Goal: Transaction & Acquisition: Obtain resource

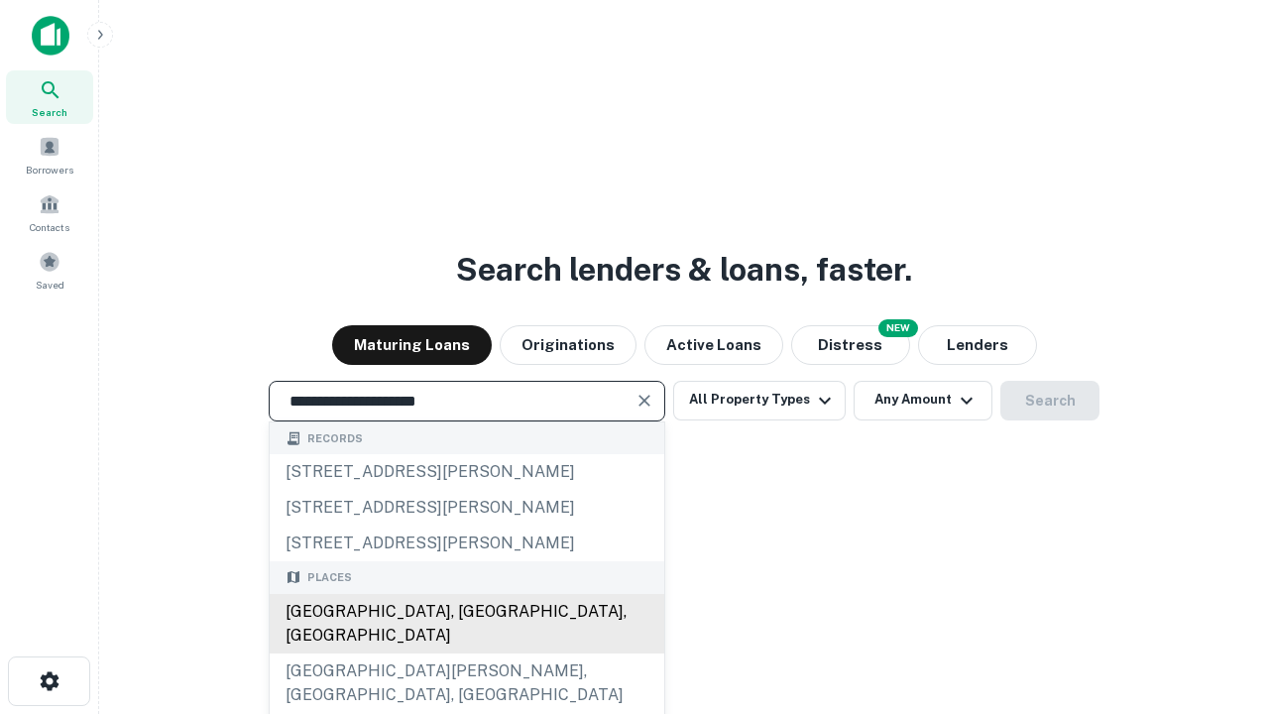
click at [466, 653] on div "[GEOGRAPHIC_DATA], [GEOGRAPHIC_DATA], [GEOGRAPHIC_DATA]" at bounding box center [467, 623] width 395 height 59
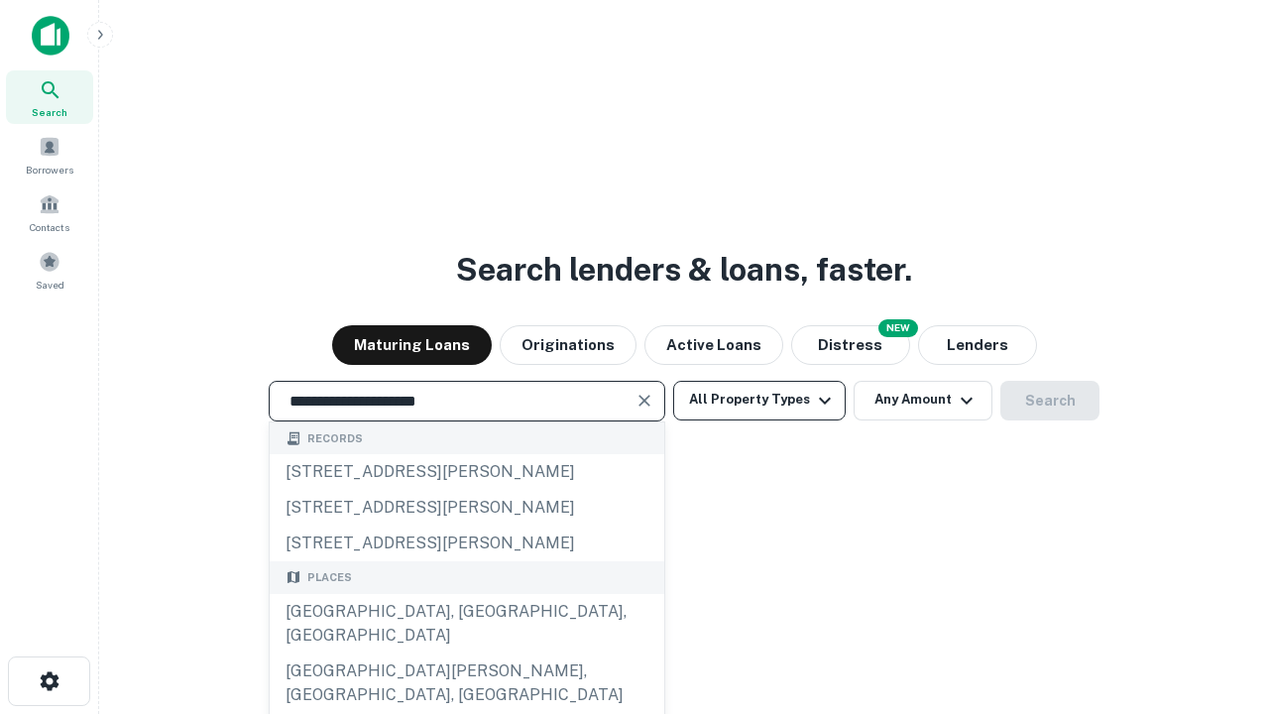
type input "**********"
click at [759, 400] on button "All Property Types" at bounding box center [759, 401] width 172 height 40
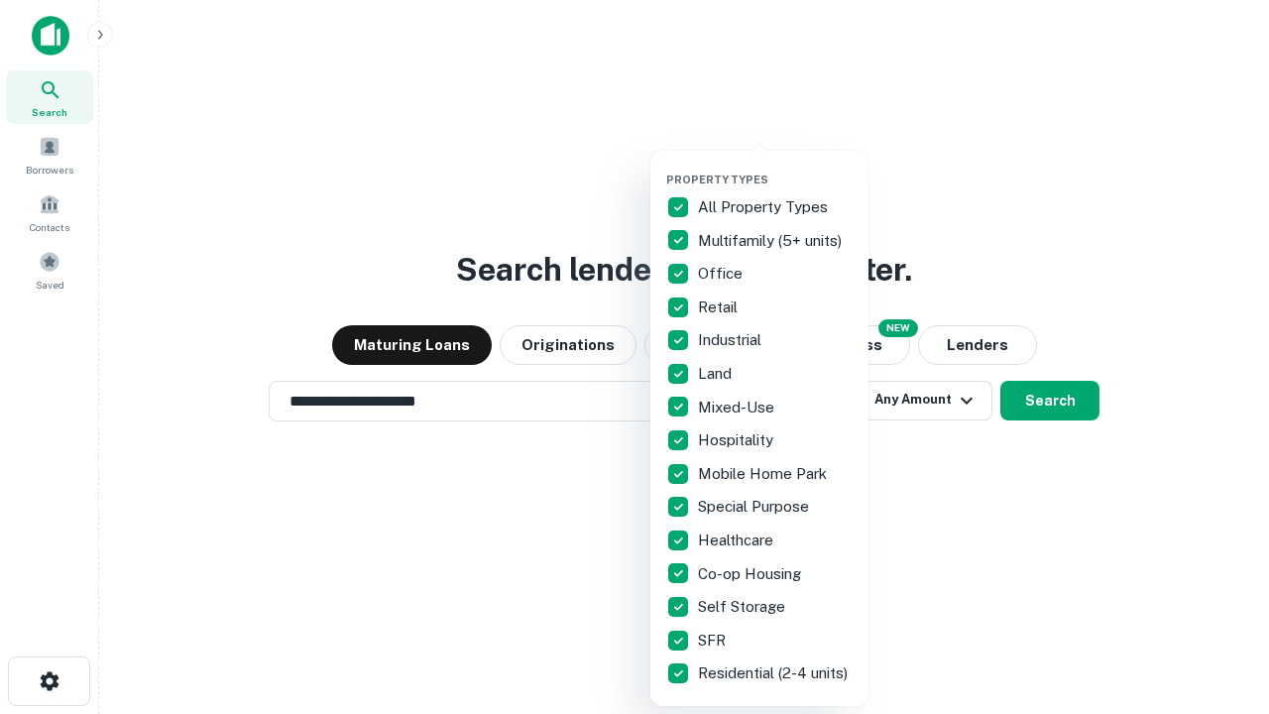
click at [775, 167] on button "button" at bounding box center [775, 167] width 218 height 1
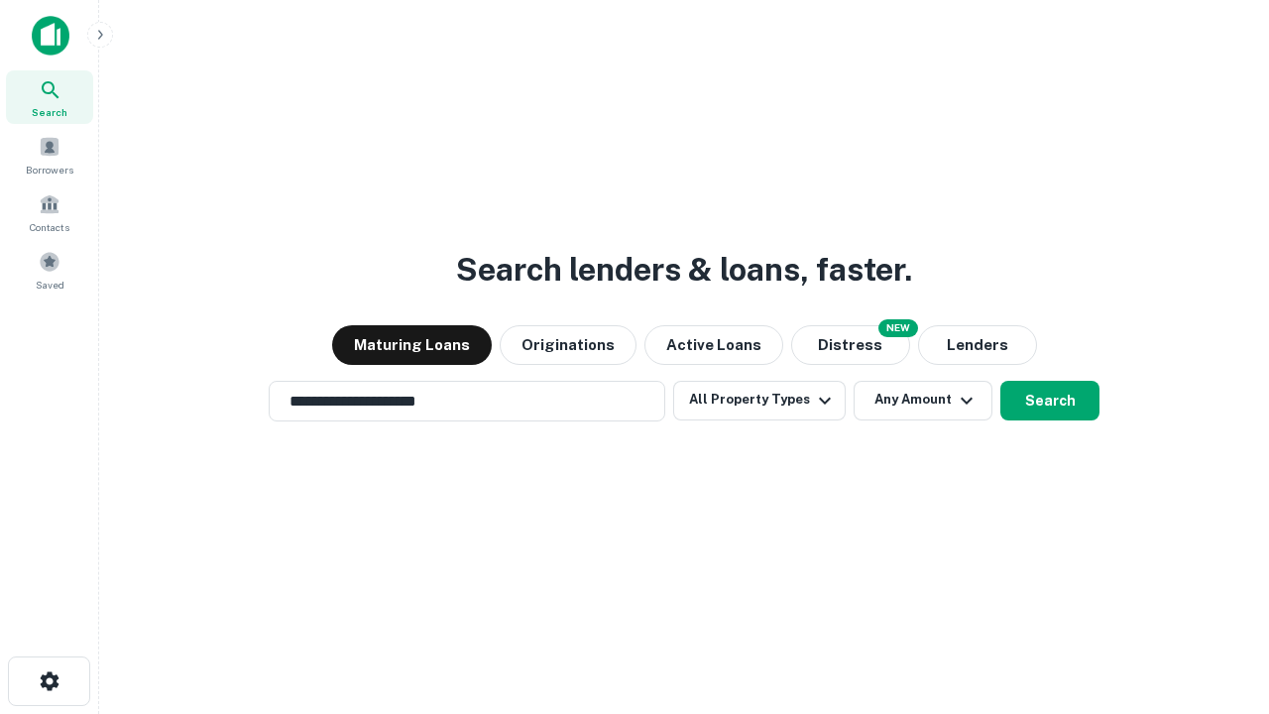
scroll to position [12, 239]
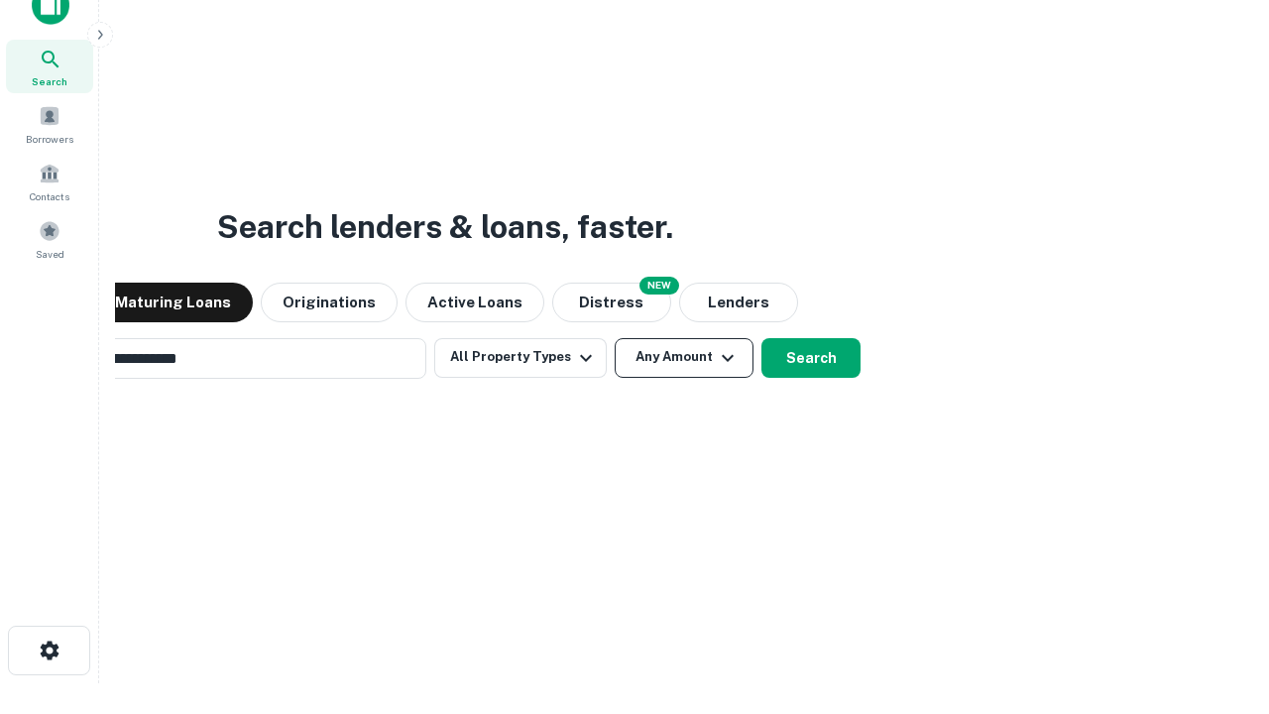
click at [615, 338] on button "Any Amount" at bounding box center [684, 358] width 139 height 40
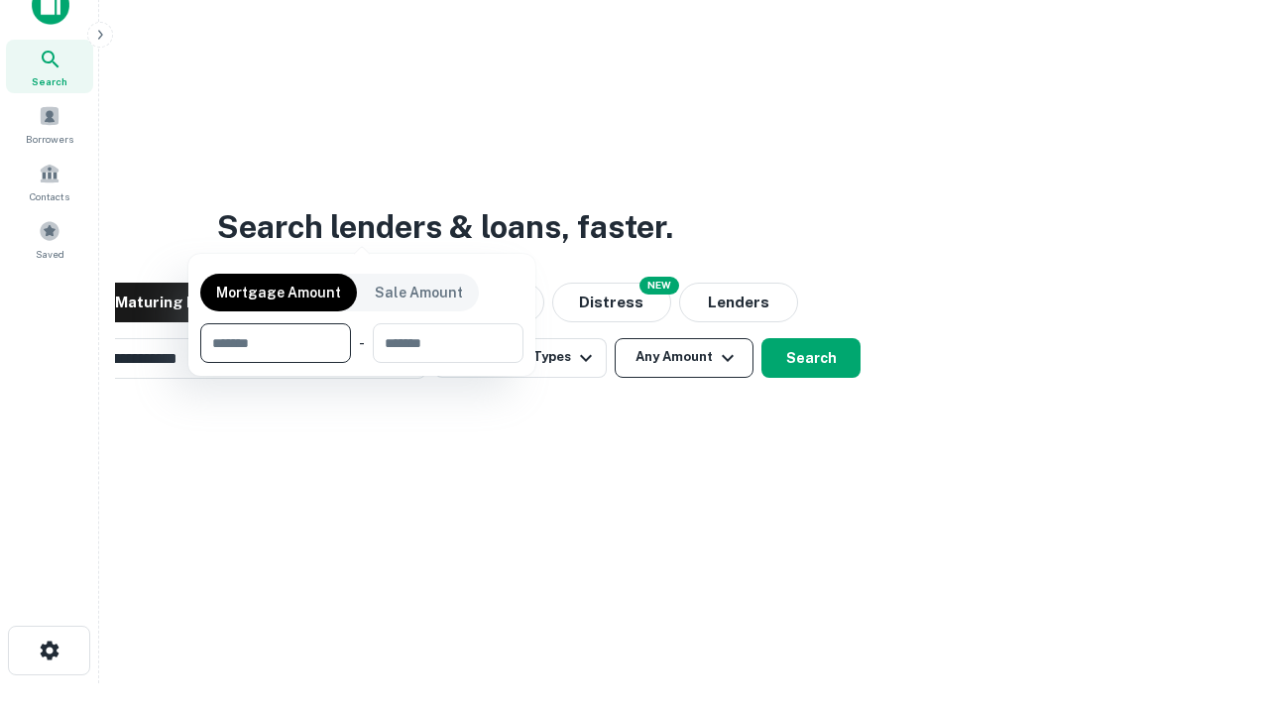
scroll to position [32, 0]
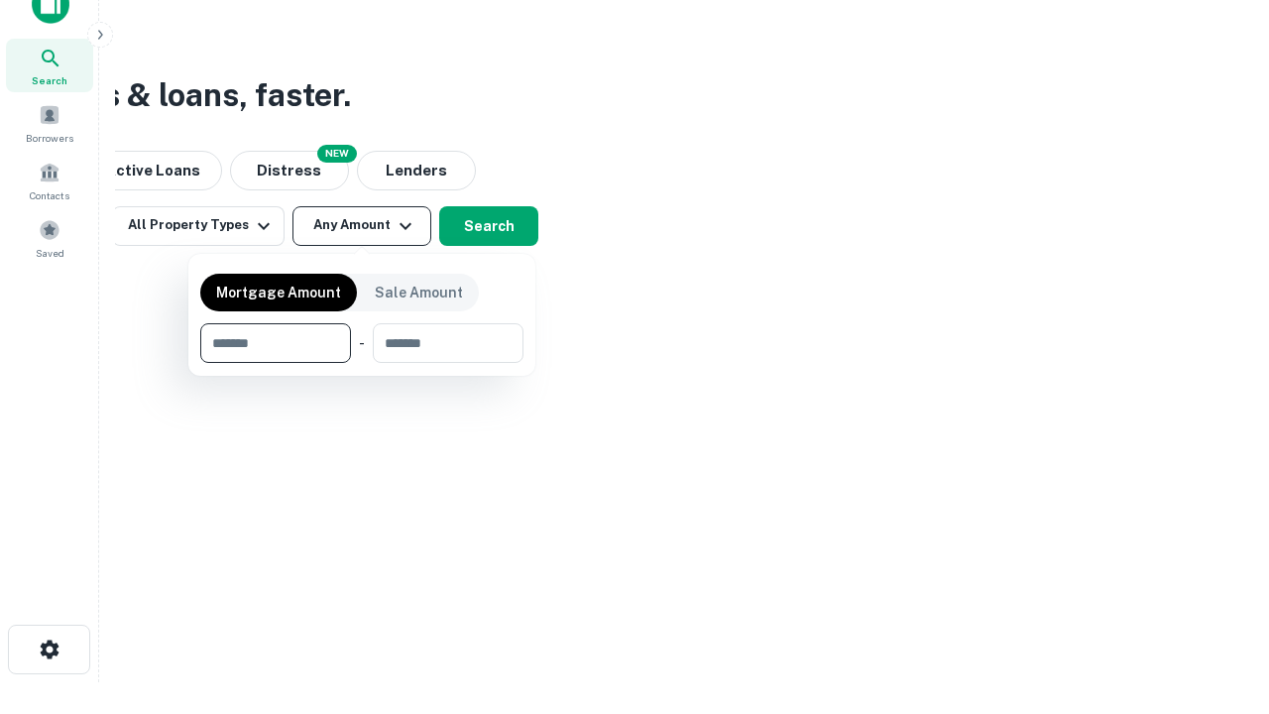
type input "*******"
click at [362, 363] on button "button" at bounding box center [361, 363] width 323 height 1
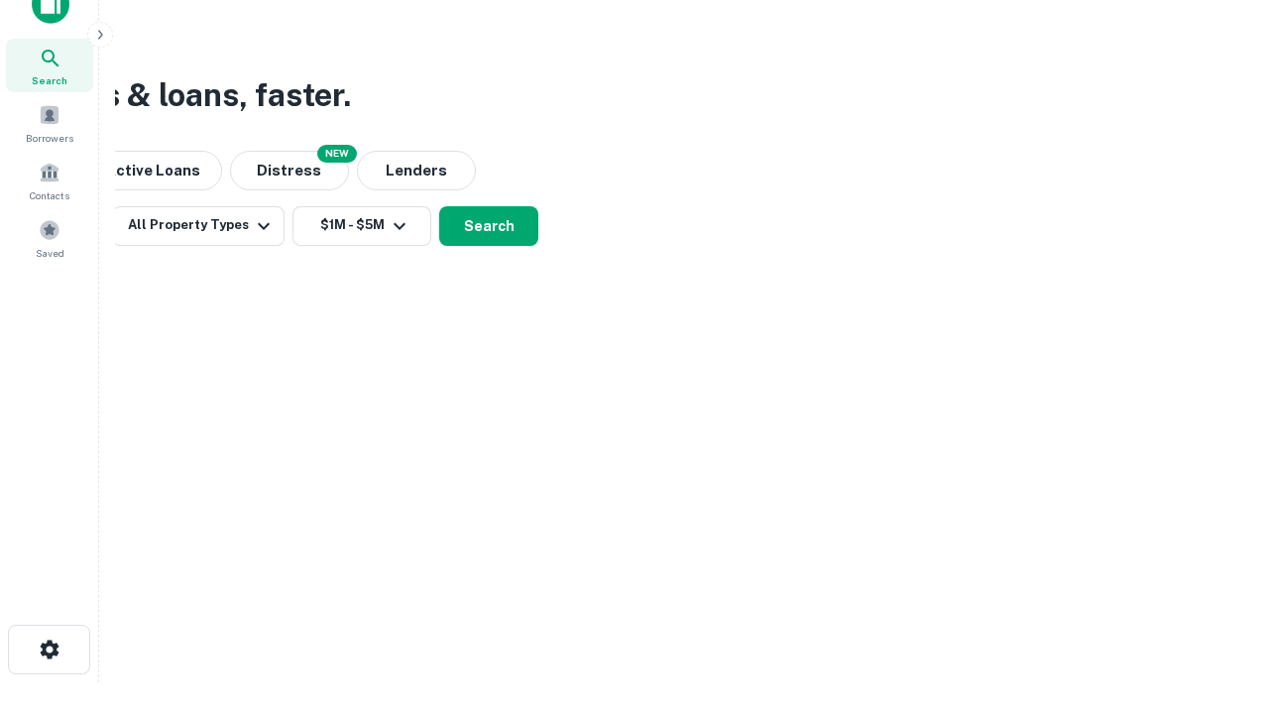
scroll to position [31, 0]
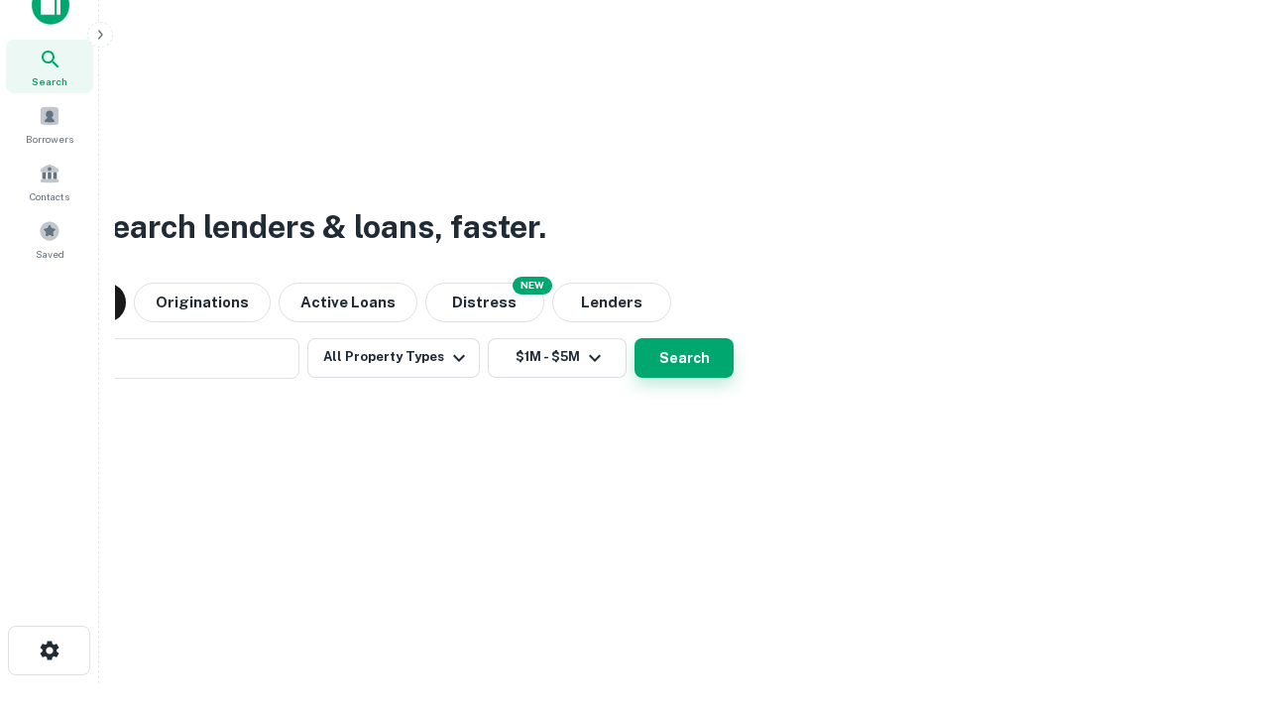
click at [634, 338] on button "Search" at bounding box center [683, 358] width 99 height 40
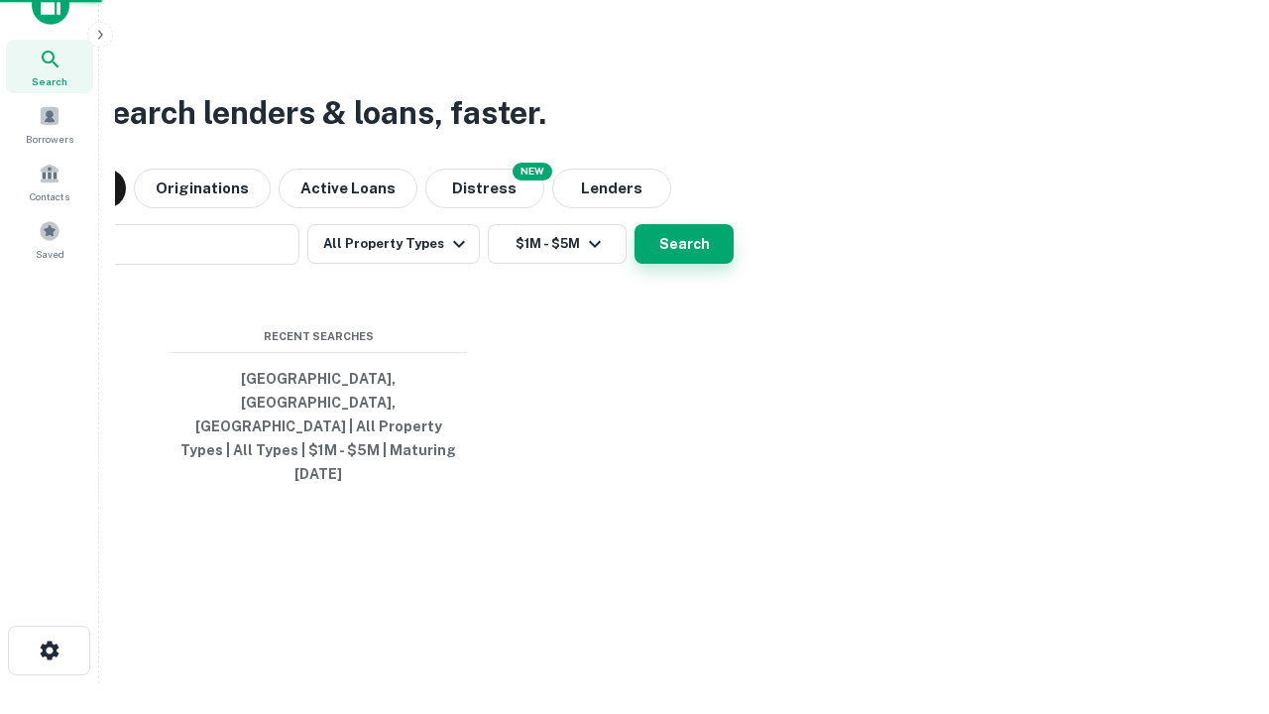
scroll to position [32, 0]
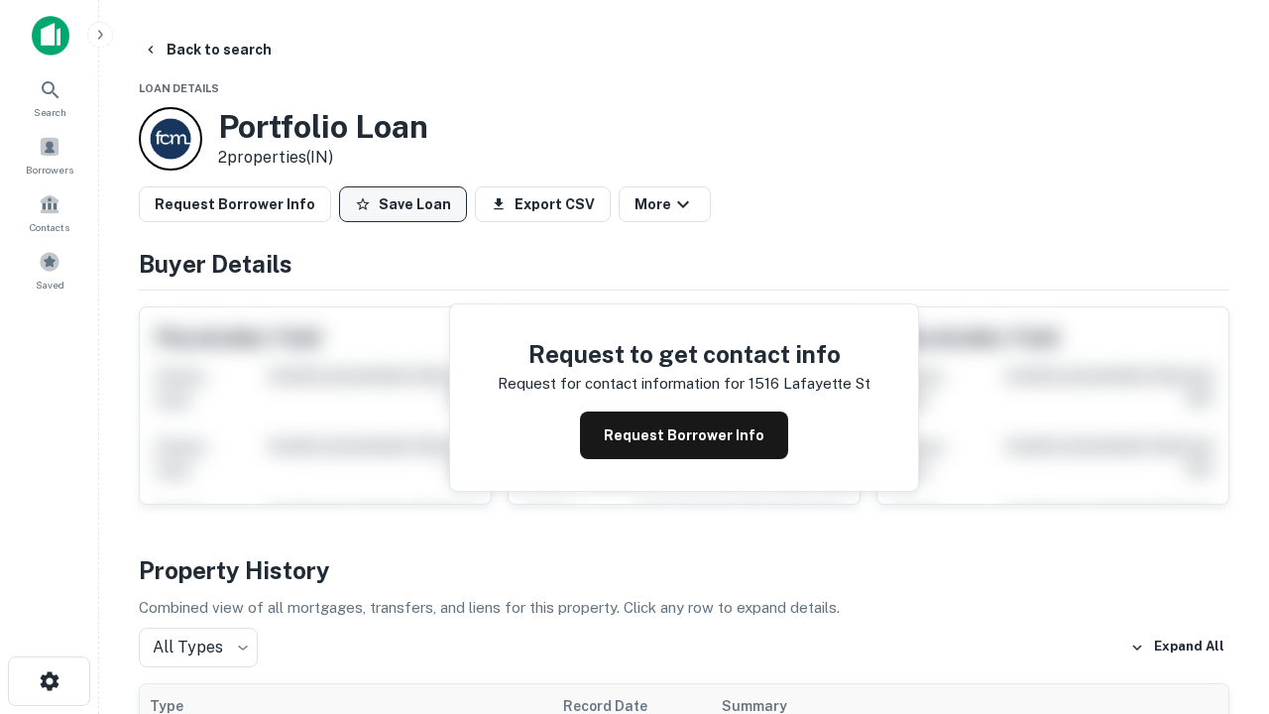
click at [402, 204] on button "Save Loan" at bounding box center [403, 204] width 128 height 36
click at [407, 204] on button "Save Loan" at bounding box center [403, 204] width 128 height 36
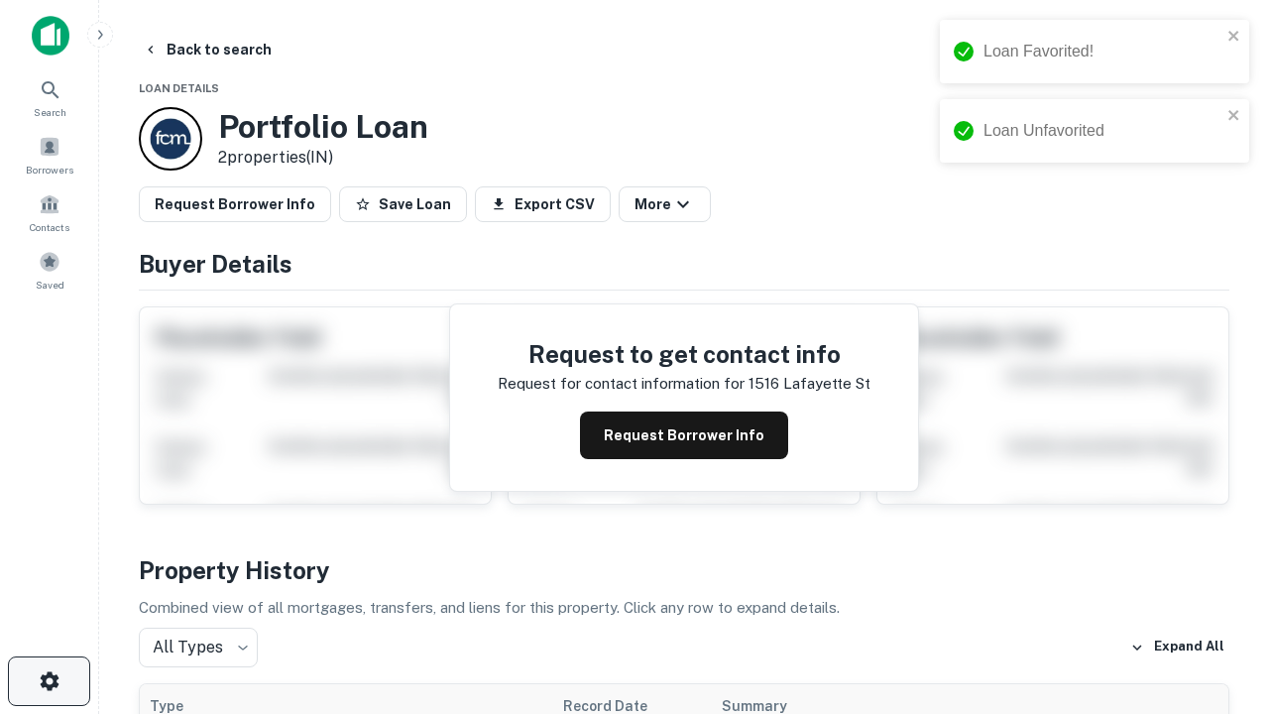
click at [49, 681] on icon "button" at bounding box center [50, 681] width 24 height 24
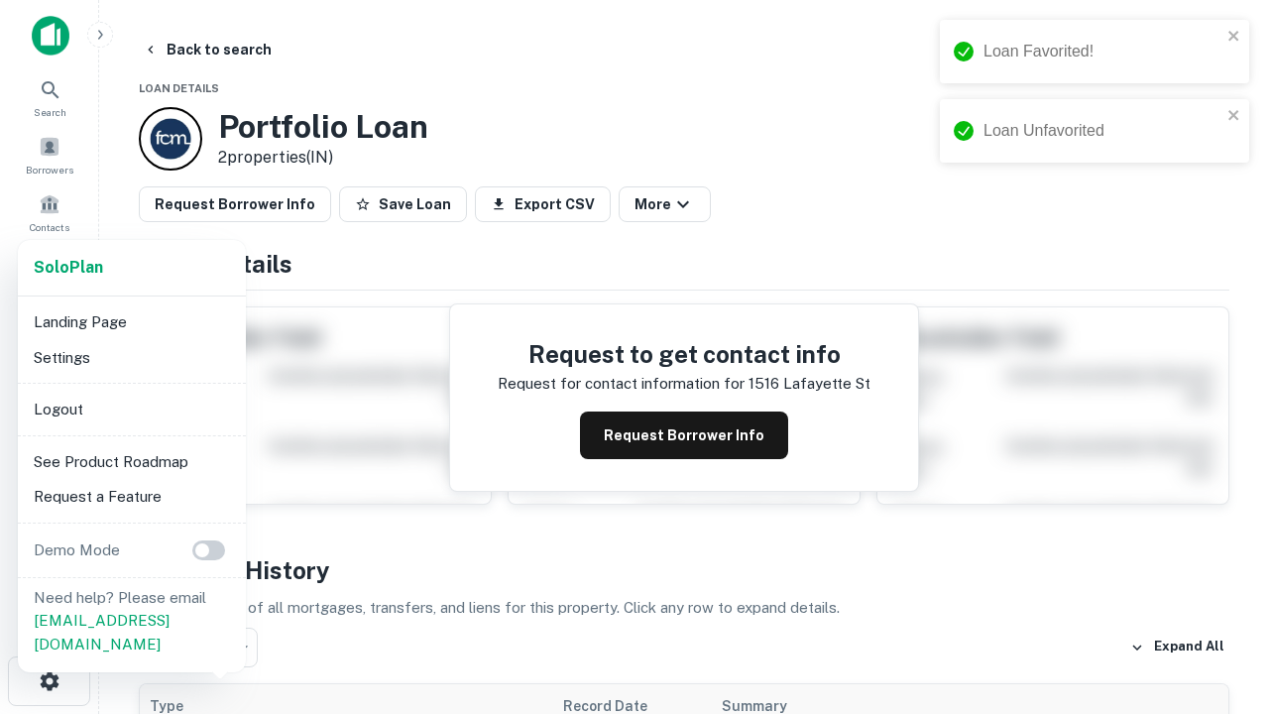
click at [131, 408] on li "Logout" at bounding box center [132, 410] width 212 height 36
